Goal: Transaction & Acquisition: Purchase product/service

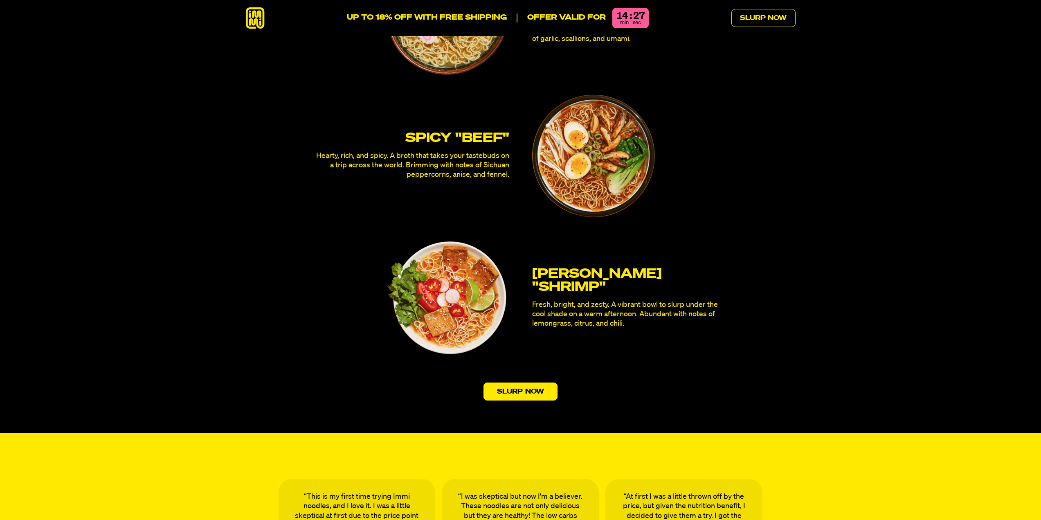
scroll to position [2371, 0]
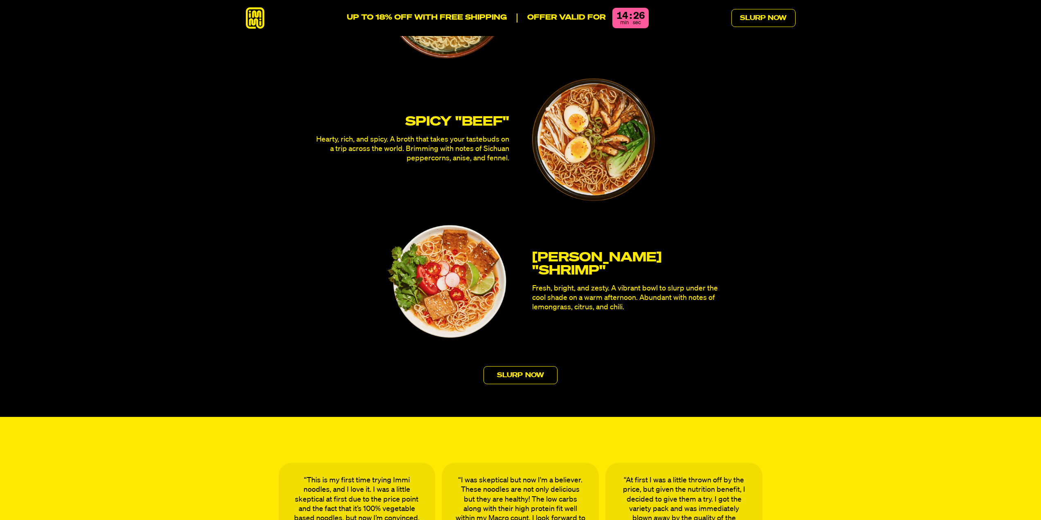
click at [517, 366] on link "Slurp Now" at bounding box center [520, 375] width 74 height 18
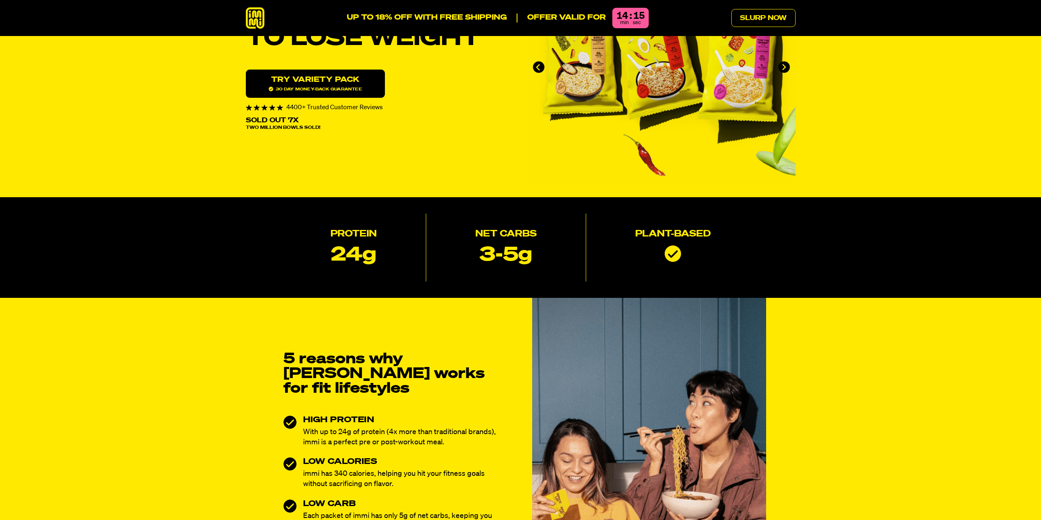
scroll to position [0, 0]
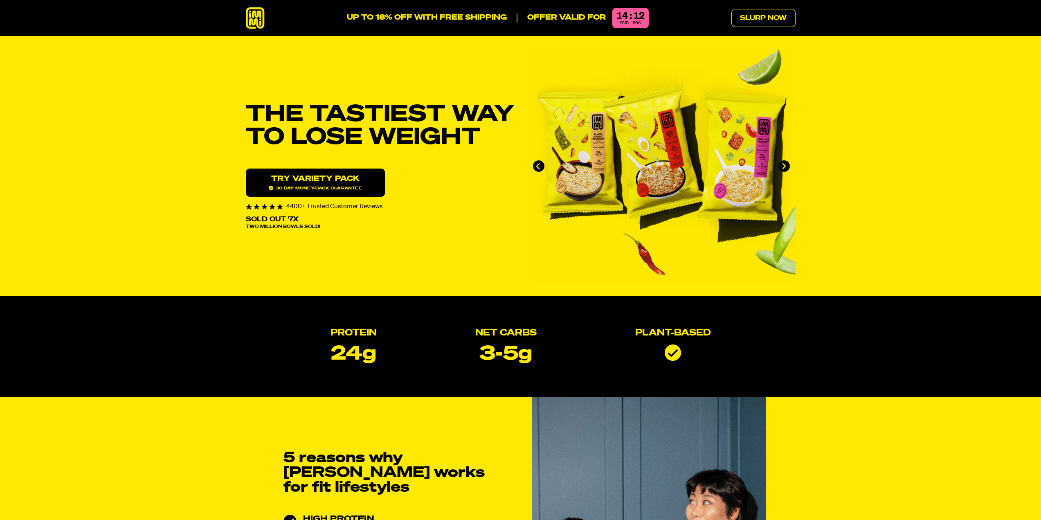
click at [461, 18] on p "UP TO 18% OFF WITH FREE SHIPPING" at bounding box center [427, 17] width 160 height 9
click at [326, 185] on link "Try variety Pack 30 day money-back guarantee" at bounding box center [315, 182] width 139 height 28
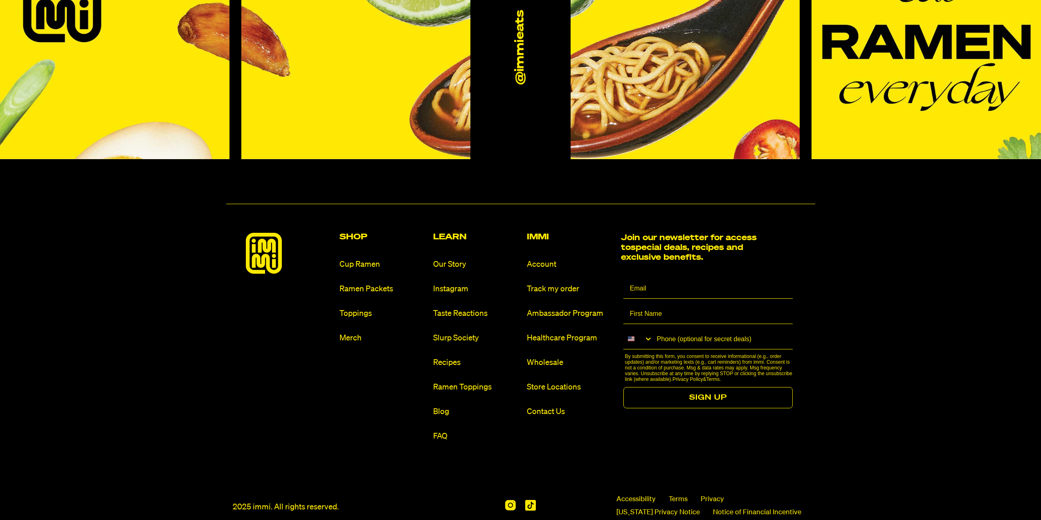
scroll to position [5049, 0]
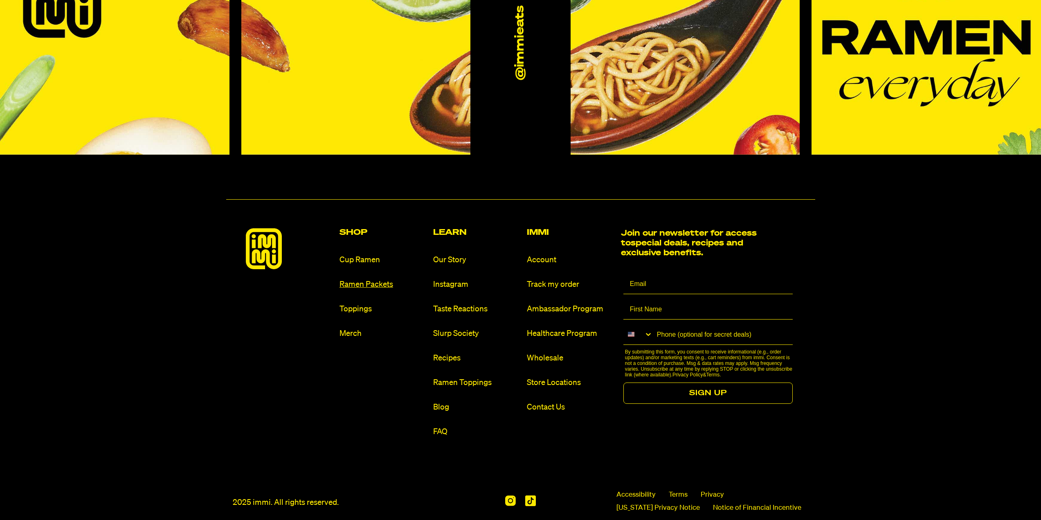
click at [359, 279] on link "Ramen Packets" at bounding box center [382, 284] width 87 height 11
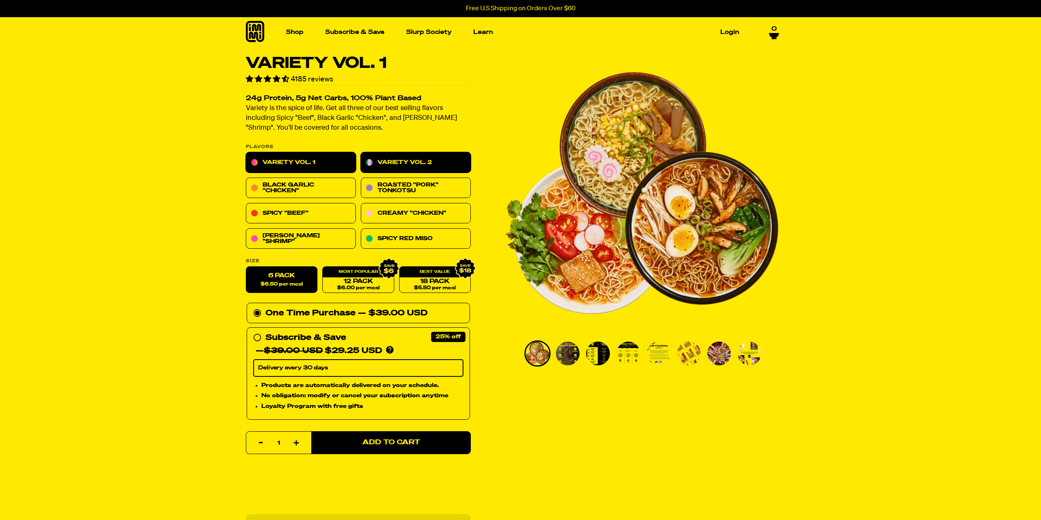
click at [412, 167] on link "Variety Vol. 2" at bounding box center [416, 163] width 110 height 20
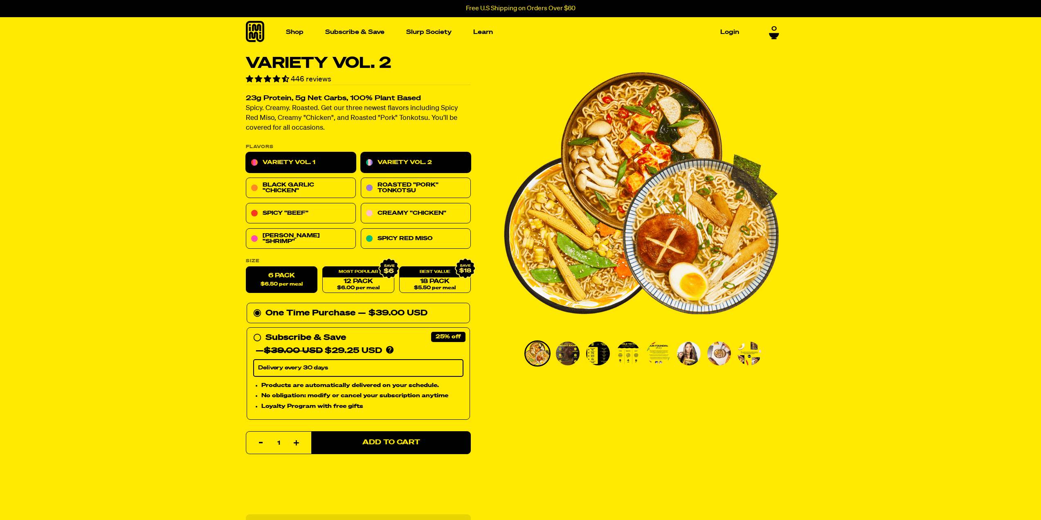
click at [331, 161] on link "Variety Vol. 1" at bounding box center [301, 163] width 110 height 20
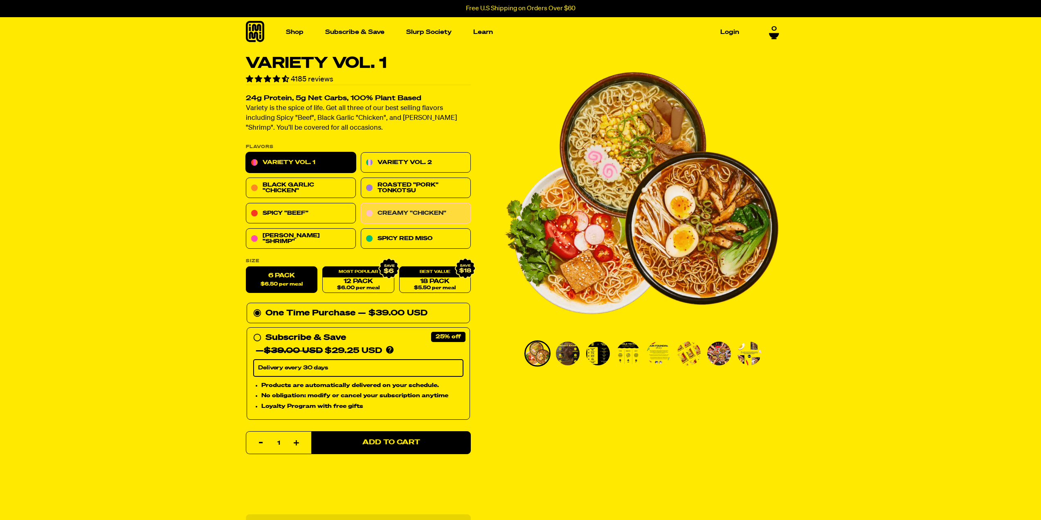
click at [420, 209] on link "Creamy "Chicken"" at bounding box center [416, 213] width 110 height 20
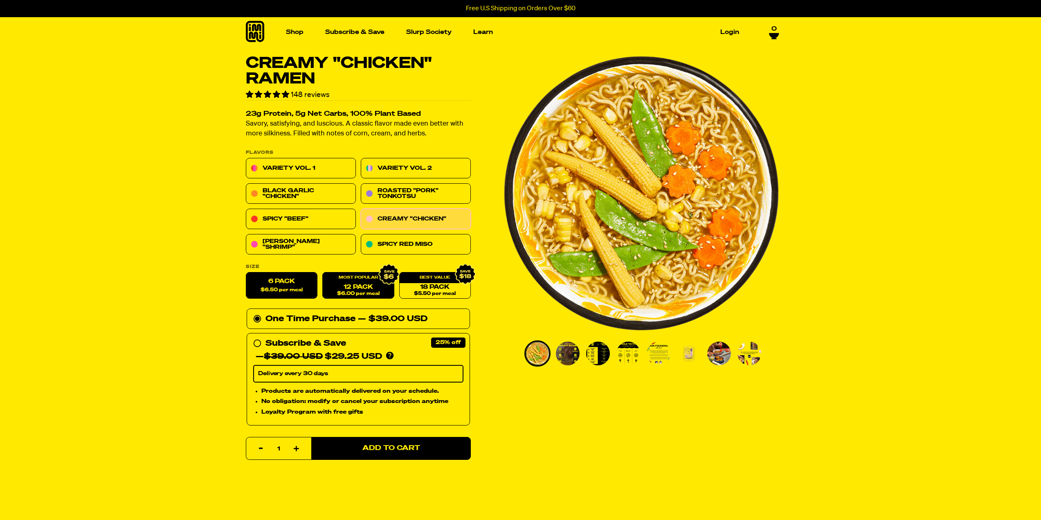
click at [351, 294] on span "$6.00 per meal" at bounding box center [357, 293] width 43 height 5
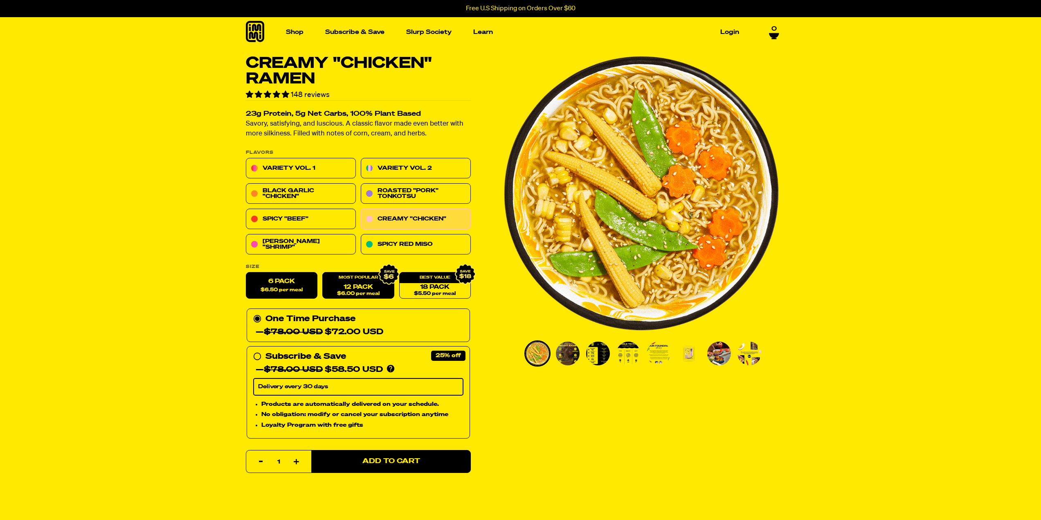
click at [273, 282] on label "6 Pack $6.50 per meal" at bounding box center [282, 285] width 72 height 27
click at [246, 273] on input "6 Pack $6.50 per meal" at bounding box center [246, 272] width 0 height 0
radio input "true"
